Goal: Information Seeking & Learning: Learn about a topic

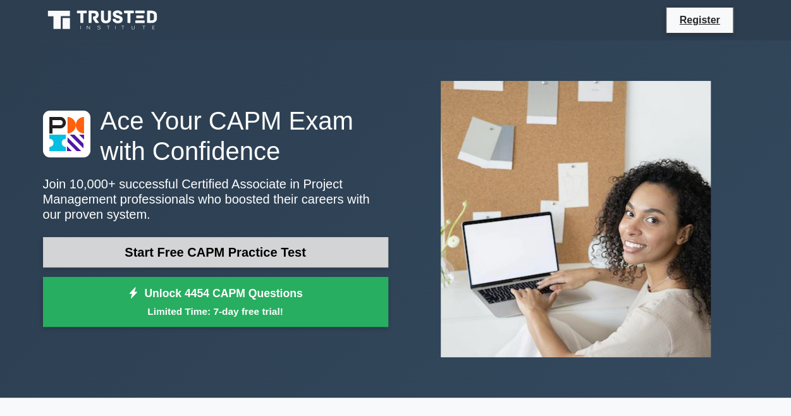
click at [232, 256] on link "Start Free CAPM Practice Test" at bounding box center [215, 252] width 345 height 30
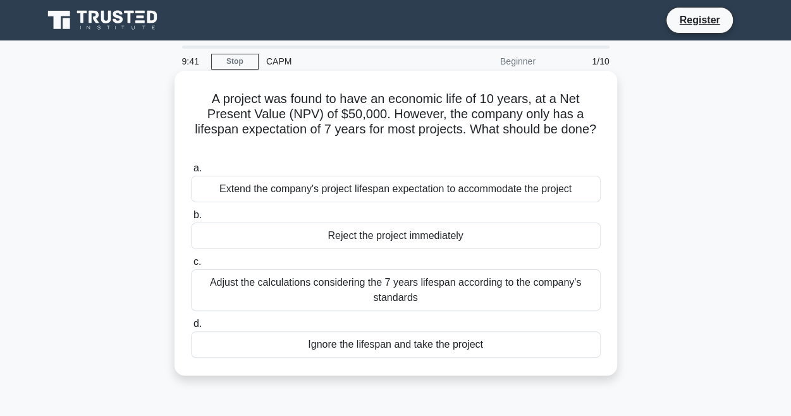
click at [368, 300] on div "Adjust the calculations considering the 7 years lifespan according to the compa…" at bounding box center [396, 290] width 410 height 42
click at [191, 266] on input "c. Adjust the calculations considering the 7 years lifespan according to the co…" at bounding box center [191, 262] width 0 height 8
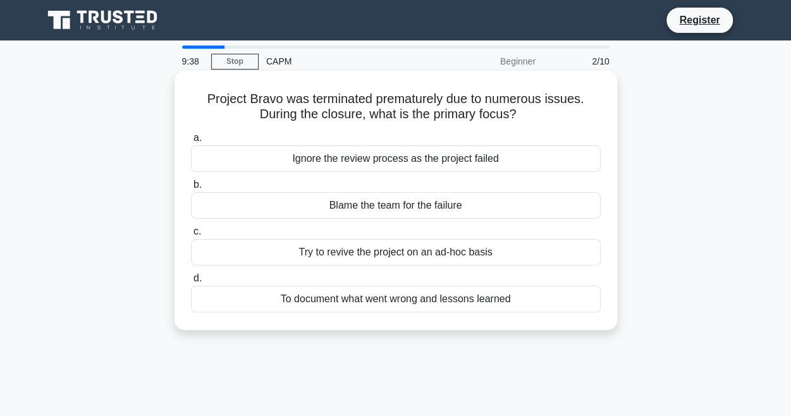
click at [333, 182] on label "b. Blame the team for the failure" at bounding box center [396, 198] width 410 height 42
click at [191, 182] on input "b. Blame the team for the failure" at bounding box center [191, 185] width 0 height 8
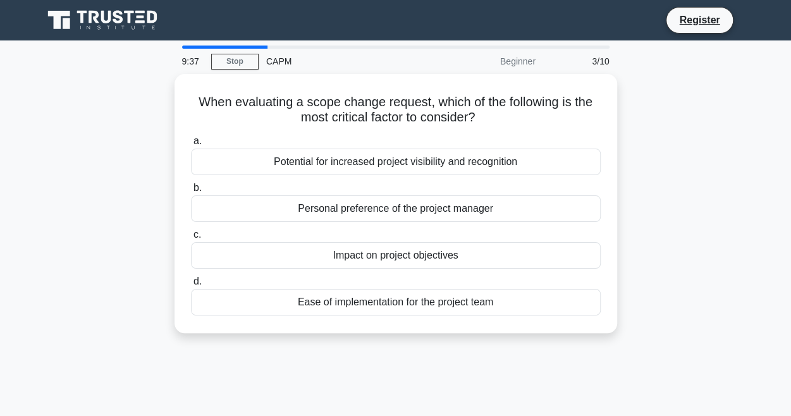
click at [333, 182] on label "b. Personal preference of the project manager" at bounding box center [396, 201] width 410 height 42
click at [191, 184] on input "b. Personal preference of the project manager" at bounding box center [191, 188] width 0 height 8
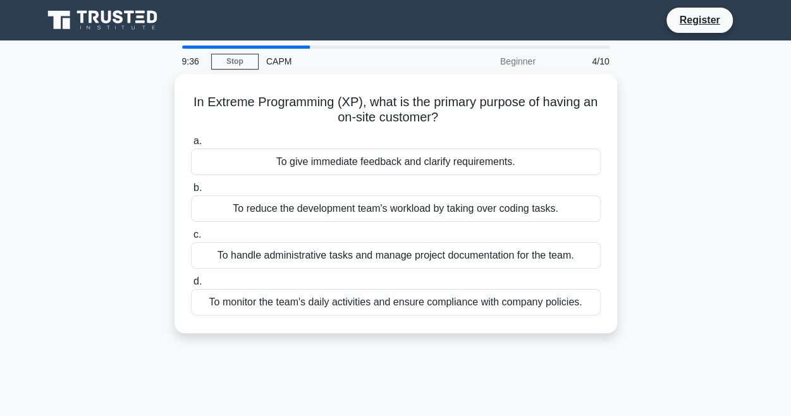
click at [333, 182] on label "b. To reduce the development team's workload by taking over coding tasks." at bounding box center [396, 201] width 410 height 42
click at [191, 184] on input "b. To reduce the development team's workload by taking over coding tasks." at bounding box center [191, 188] width 0 height 8
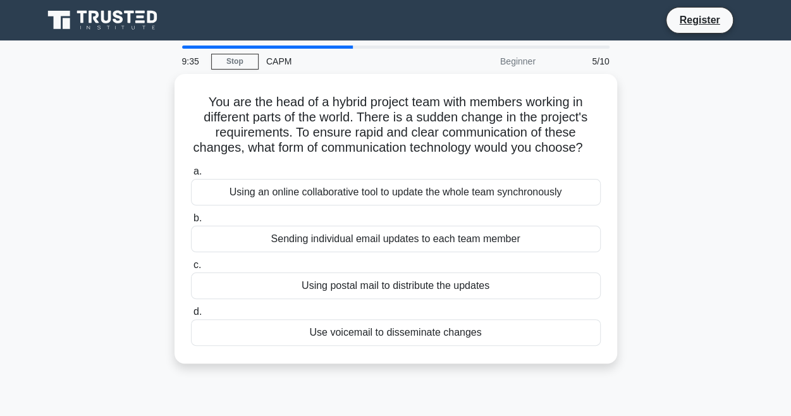
click at [333, 182] on label "a. Using an online collaborative tool to update the whole team synchronously" at bounding box center [396, 185] width 410 height 42
click at [191, 176] on input "a. Using an online collaborative tool to update the whole team synchronously" at bounding box center [191, 172] width 0 height 8
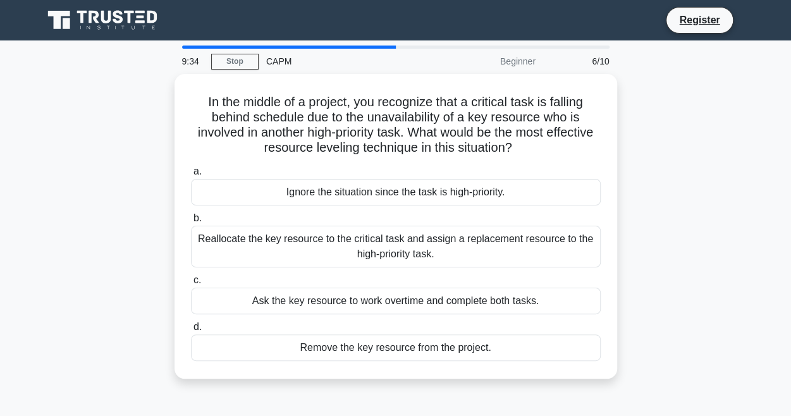
click at [333, 182] on div "Ignore the situation since the task is high-priority." at bounding box center [396, 192] width 410 height 27
click at [191, 176] on input "a. Ignore the situation since the task is high-priority." at bounding box center [191, 172] width 0 height 8
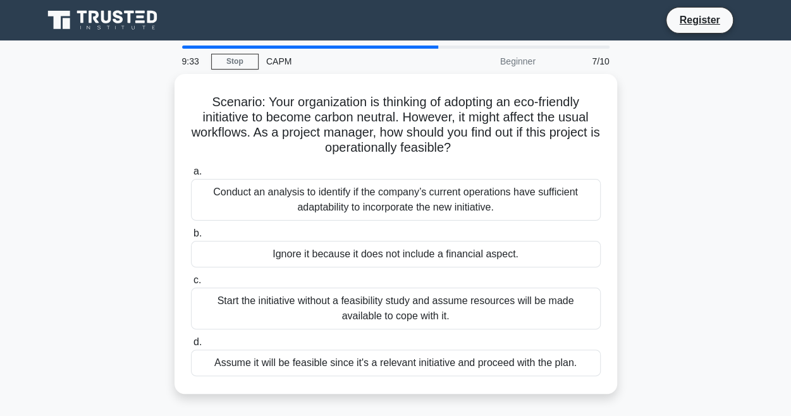
click at [333, 182] on div "Conduct an analysis to identify if the company’s current operations have suffic…" at bounding box center [396, 200] width 410 height 42
click at [191, 176] on input "a. Conduct an analysis to identify if the company’s current operations have suf…" at bounding box center [191, 172] width 0 height 8
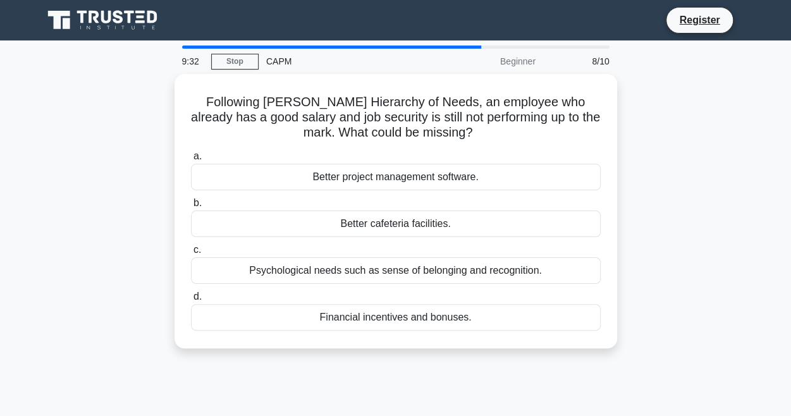
click at [333, 182] on div "Better project management software." at bounding box center [396, 177] width 410 height 27
click at [191, 161] on input "a. Better project management software." at bounding box center [191, 156] width 0 height 8
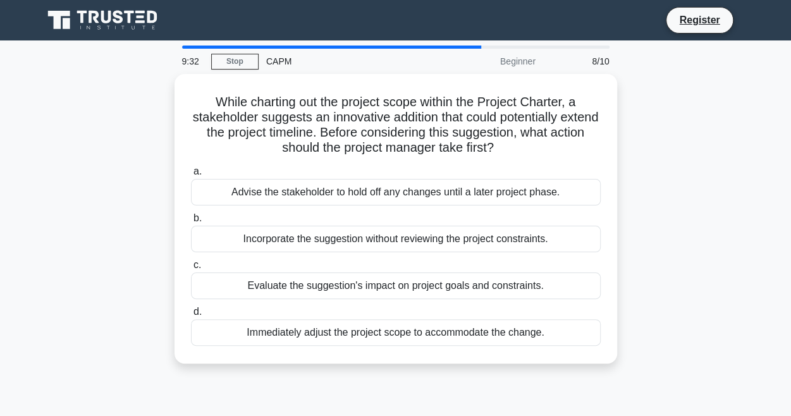
click at [333, 182] on div "Advise the stakeholder to hold off any changes until a later project phase." at bounding box center [396, 192] width 410 height 27
click at [191, 176] on input "a. Advise the stakeholder to hold off any changes until a later project phase." at bounding box center [191, 172] width 0 height 8
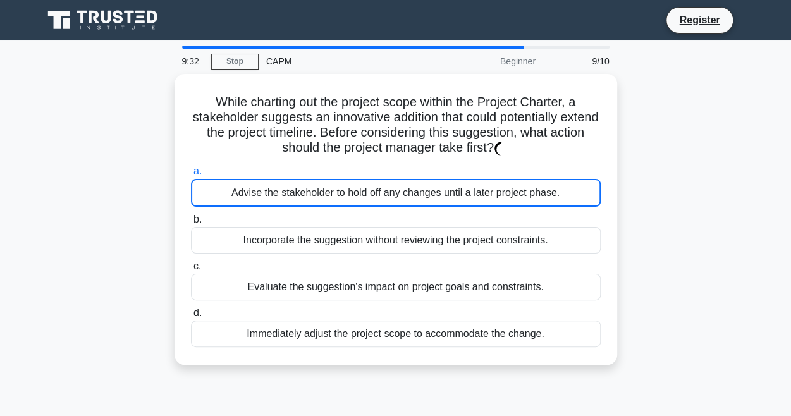
click at [333, 182] on div "Advise the stakeholder to hold off any changes until a later project phase." at bounding box center [396, 193] width 410 height 28
click at [191, 176] on input "a. Advise the stakeholder to hold off any changes until a later project phase." at bounding box center [191, 172] width 0 height 8
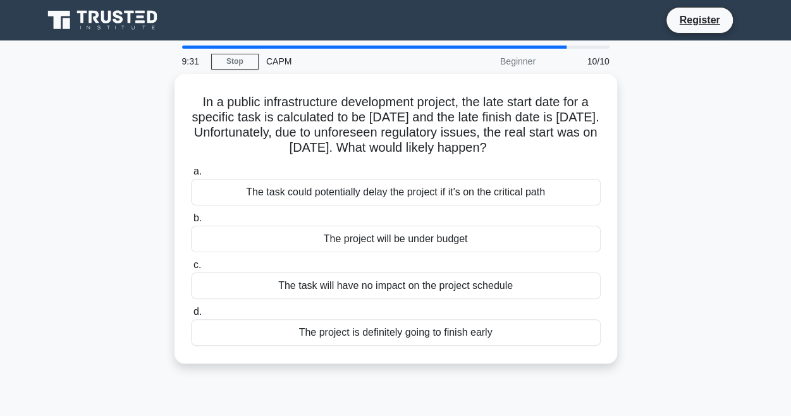
click at [333, 182] on div "The task could potentially delay the project if it's on the critical path" at bounding box center [396, 192] width 410 height 27
click at [191, 176] on input "a. The task could potentially delay the project if it's on the critical path" at bounding box center [191, 172] width 0 height 8
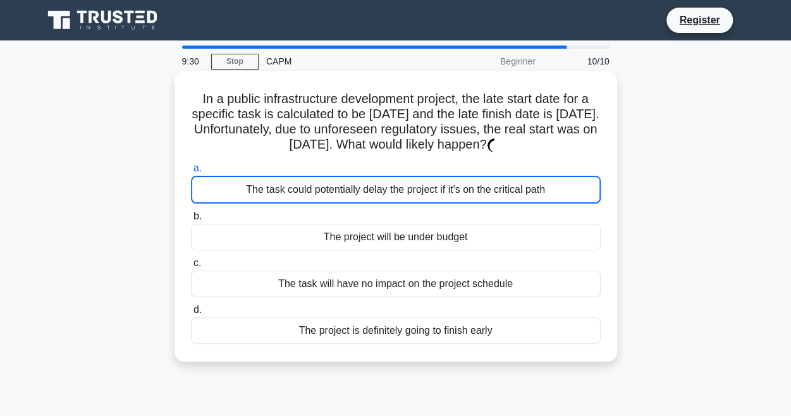
click at [333, 182] on div "The task could potentially delay the project if it's on the critical path" at bounding box center [396, 190] width 410 height 28
click at [191, 173] on input "a. The task could potentially delay the project if it's on the critical path" at bounding box center [191, 168] width 0 height 8
click at [333, 182] on div "The task could potentially delay the project if it's on the critical path" at bounding box center [396, 190] width 410 height 28
click at [191, 173] on input "a. The task could potentially delay the project if it's on the critical path" at bounding box center [191, 168] width 0 height 8
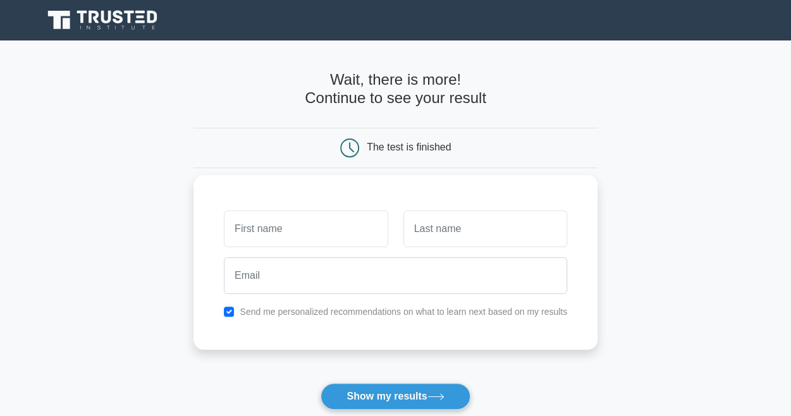
scroll to position [140, 0]
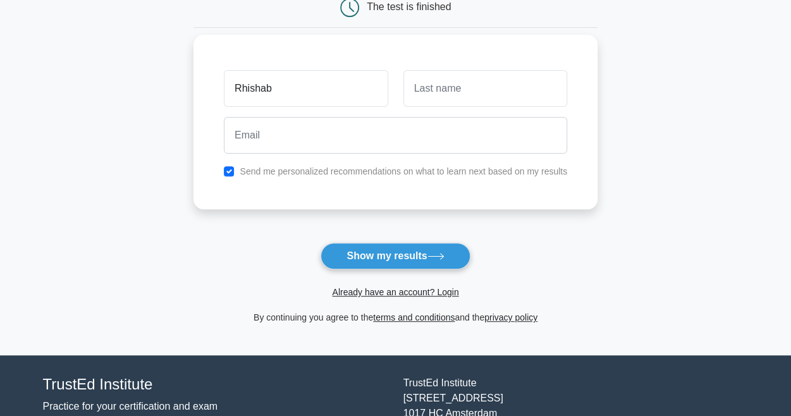
type input "Rhishab"
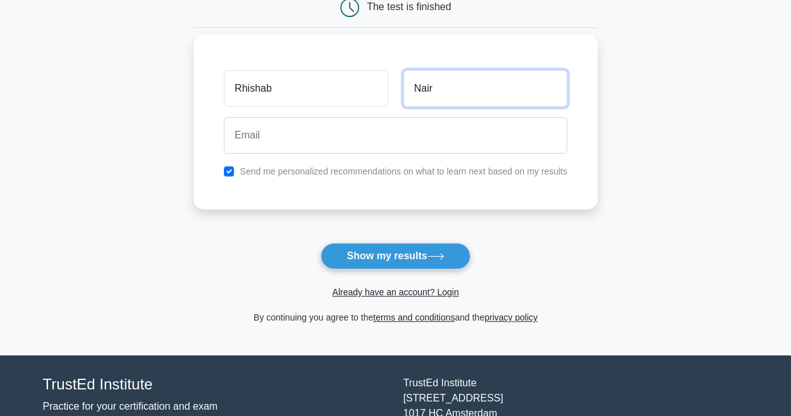
type input "Nair"
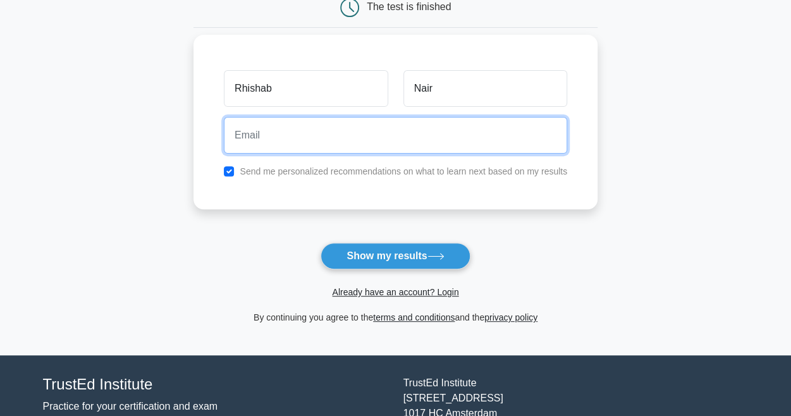
click at [328, 135] on input "email" at bounding box center [395, 135] width 343 height 37
type input "rhishabnairt@gmail.com"
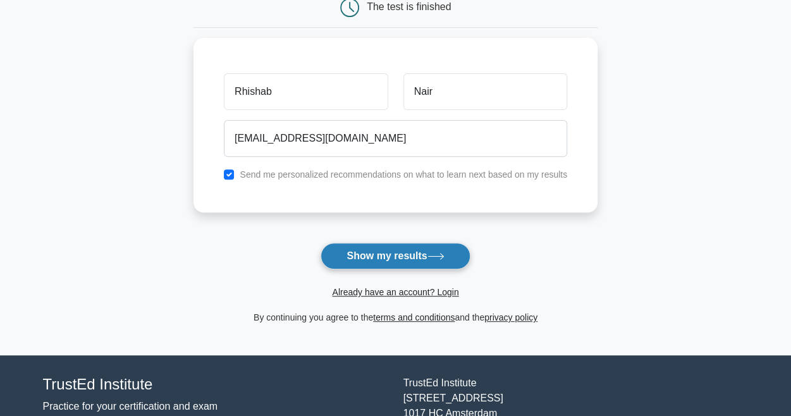
click at [349, 253] on button "Show my results" at bounding box center [395, 256] width 149 height 27
